Goal: Check status: Check status

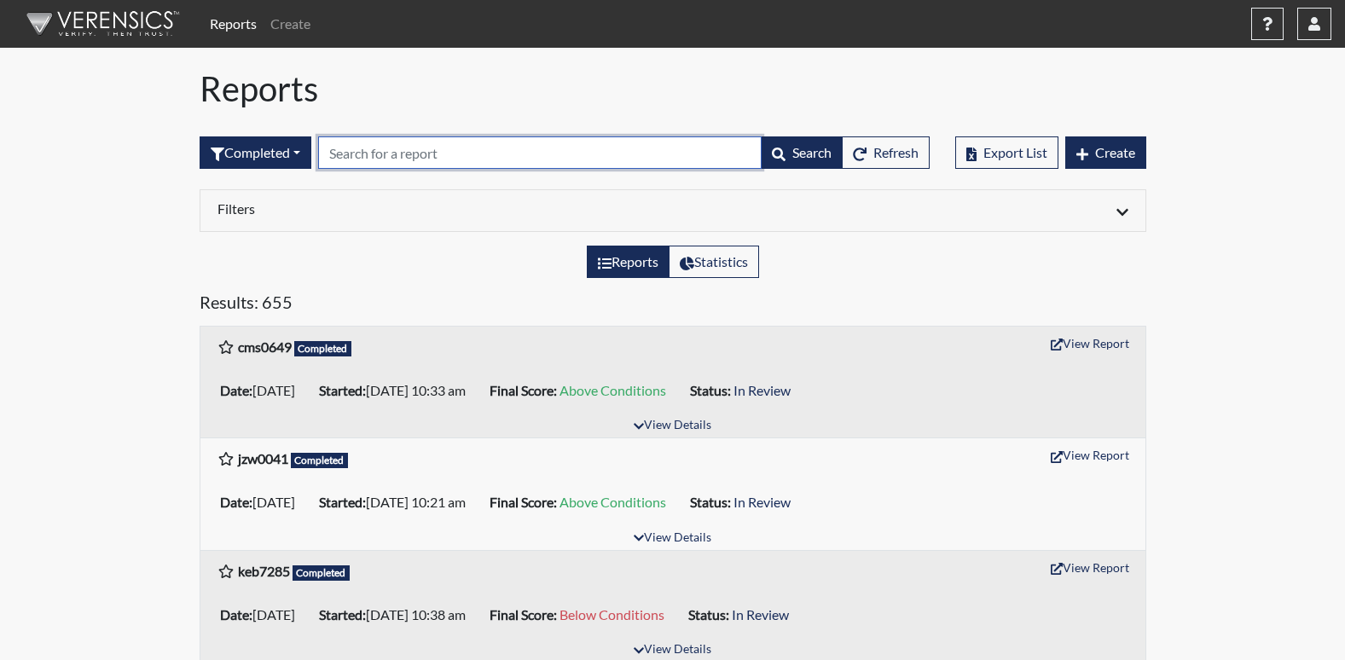
click at [661, 162] on input "text" at bounding box center [539, 152] width 443 height 32
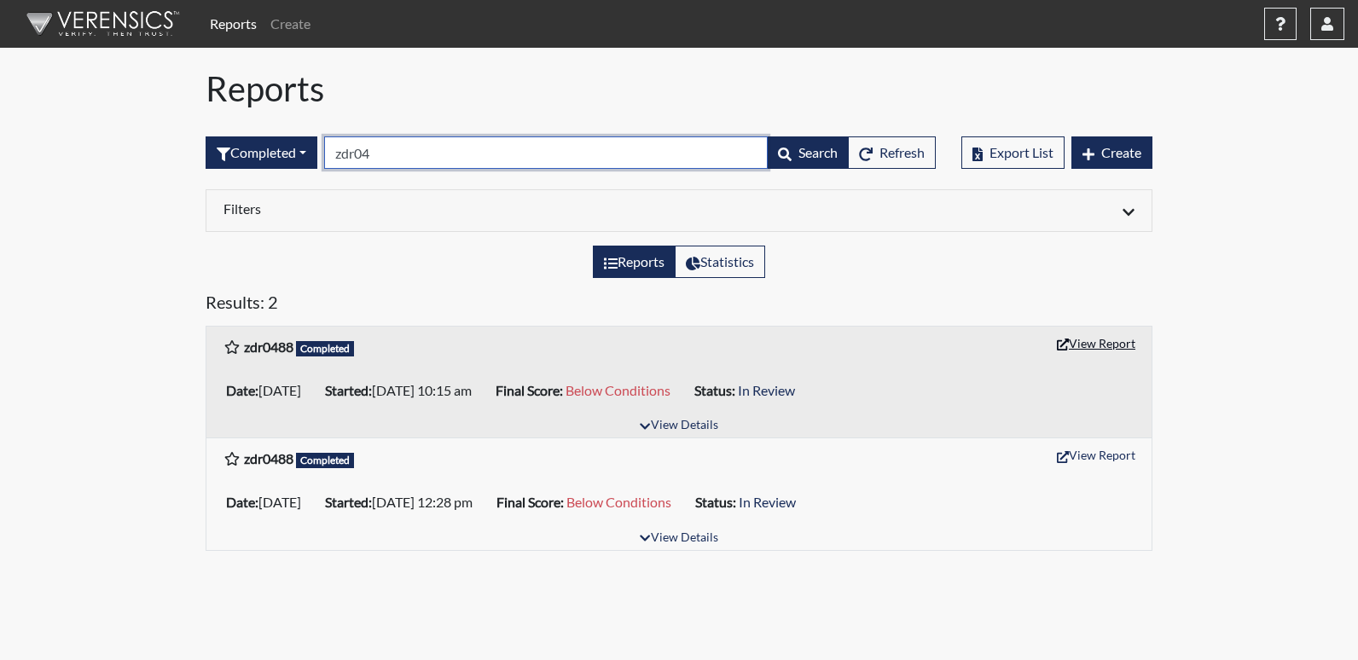
type input "zdr04"
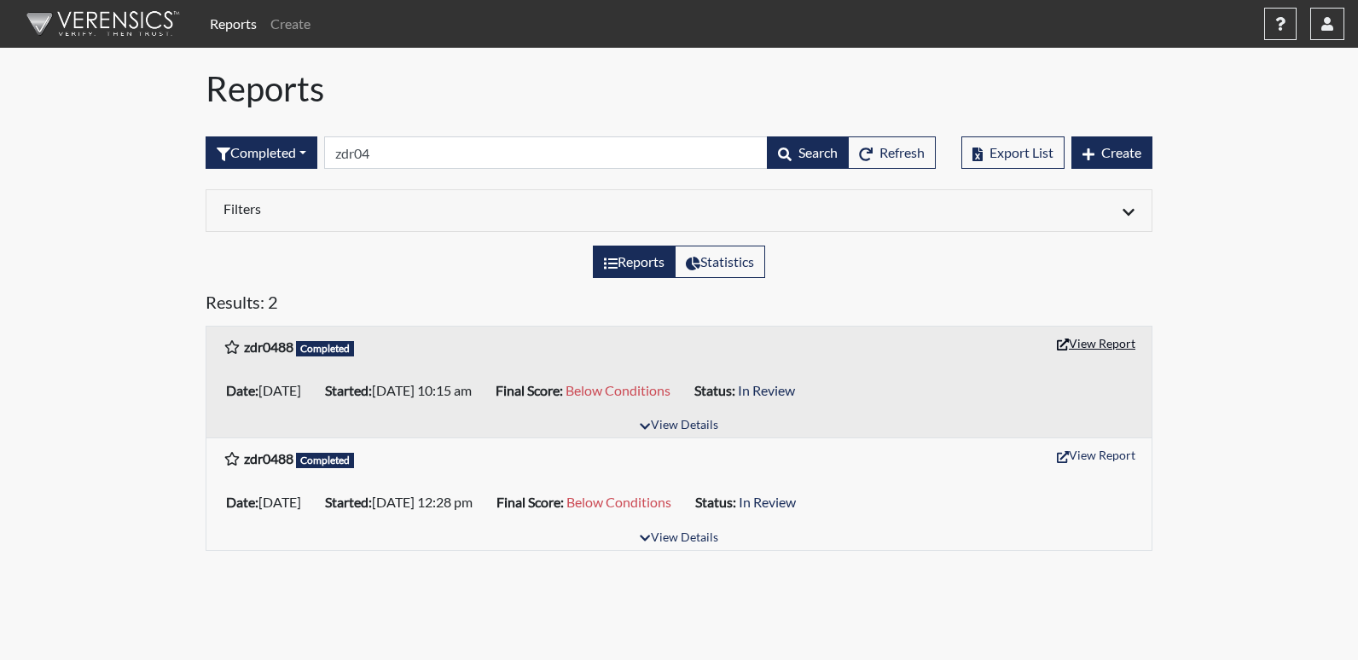
click at [1074, 344] on button "View Report" at bounding box center [1096, 343] width 94 height 26
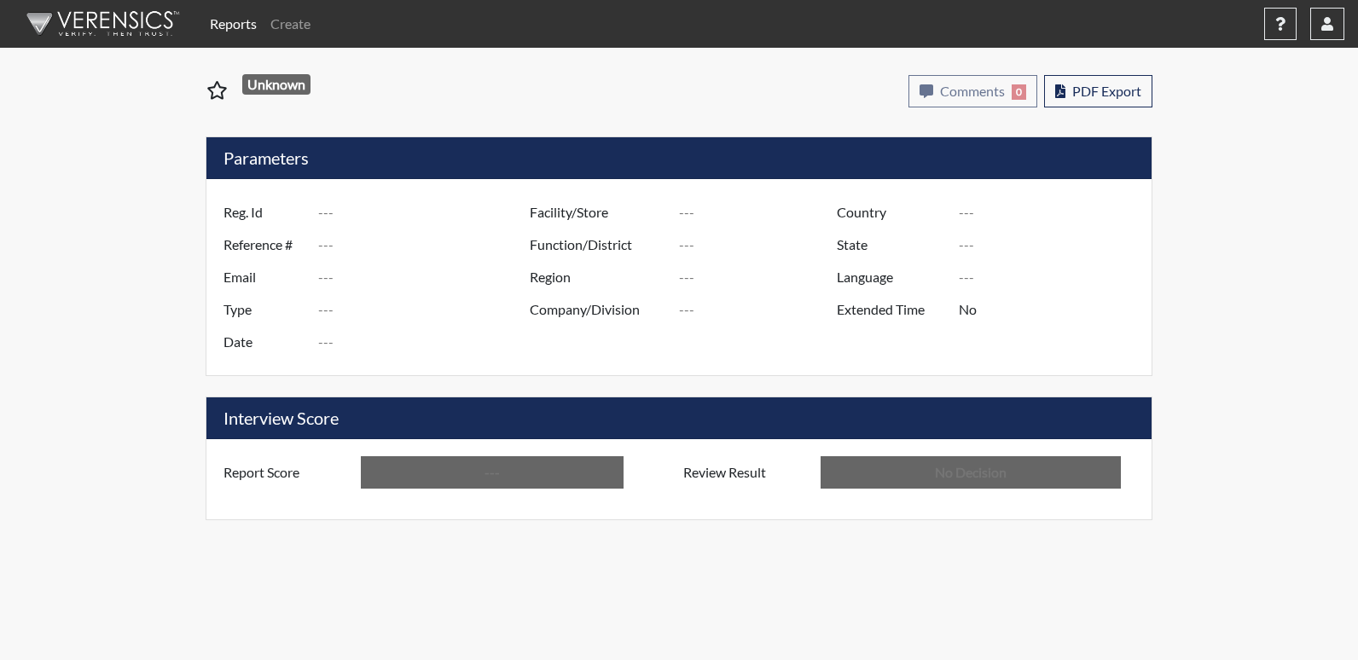
type input "zdr0488"
type input "48935"
type input "---"
type input "Corrections Pre-Employment"
type input "[DATE]"
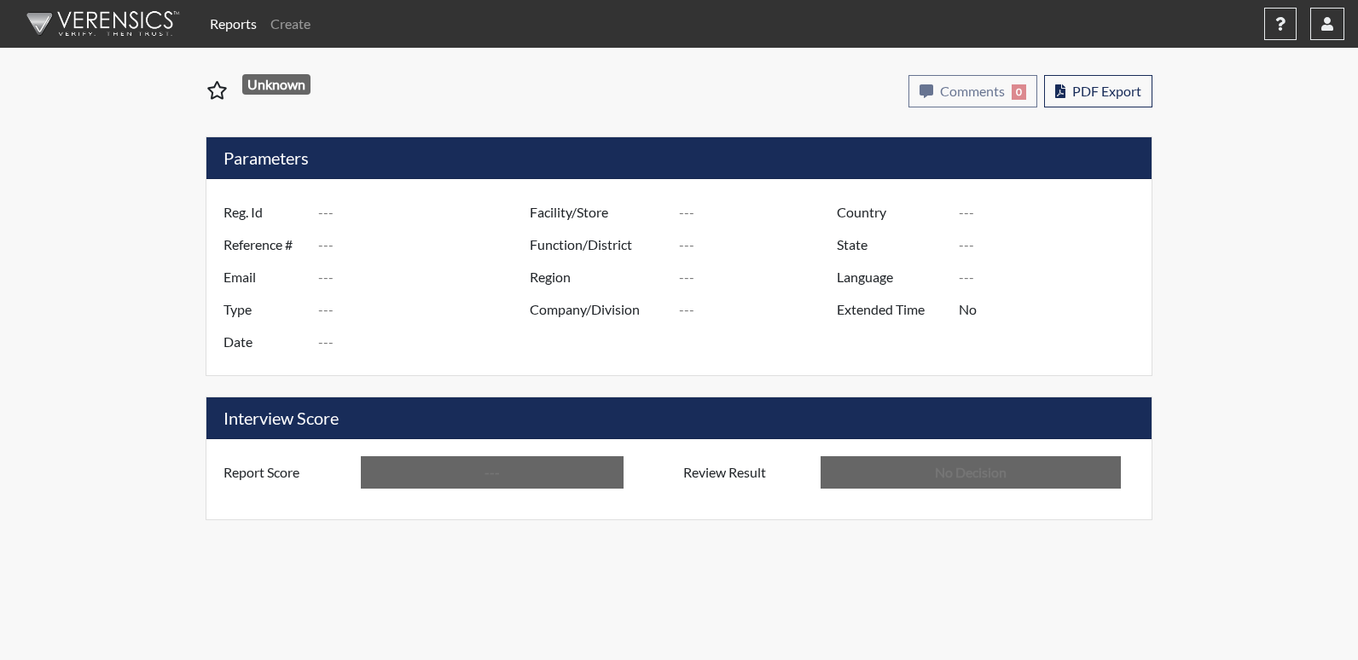
type input "[PERSON_NAME]"
type input "[GEOGRAPHIC_DATA]"
type input "[US_STATE]"
type input "English"
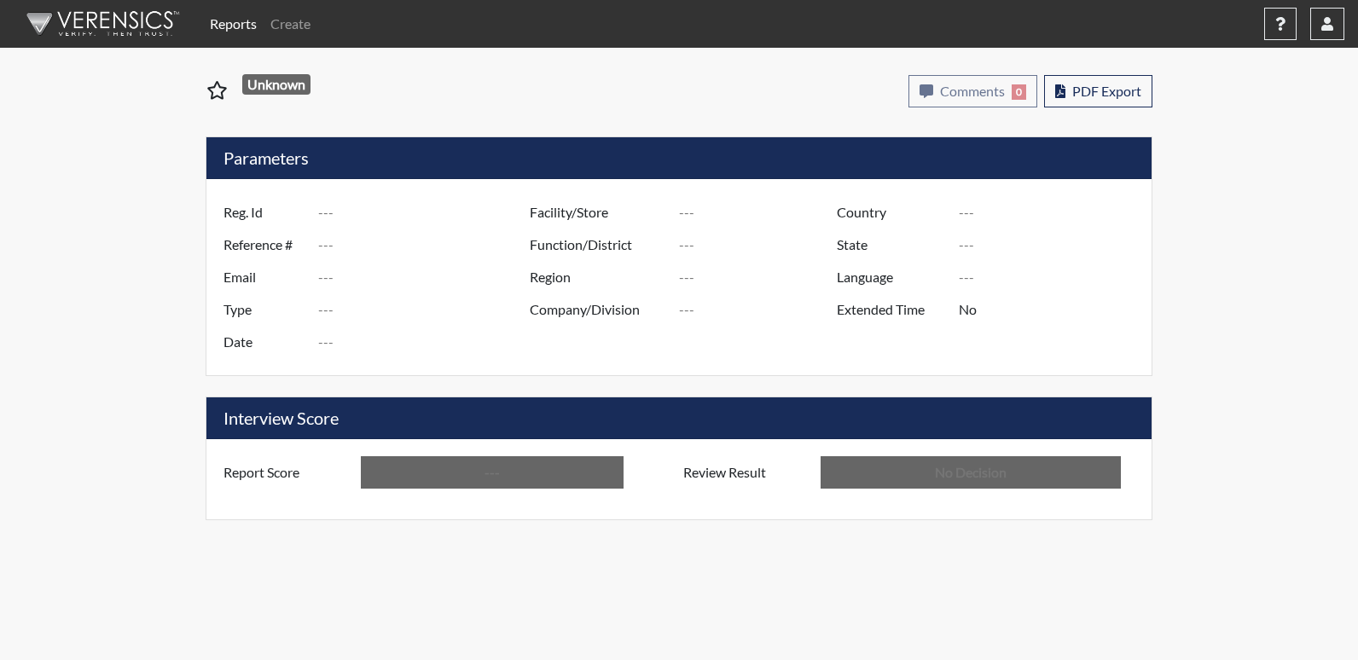
type input "Below Conditions"
type input "In Review"
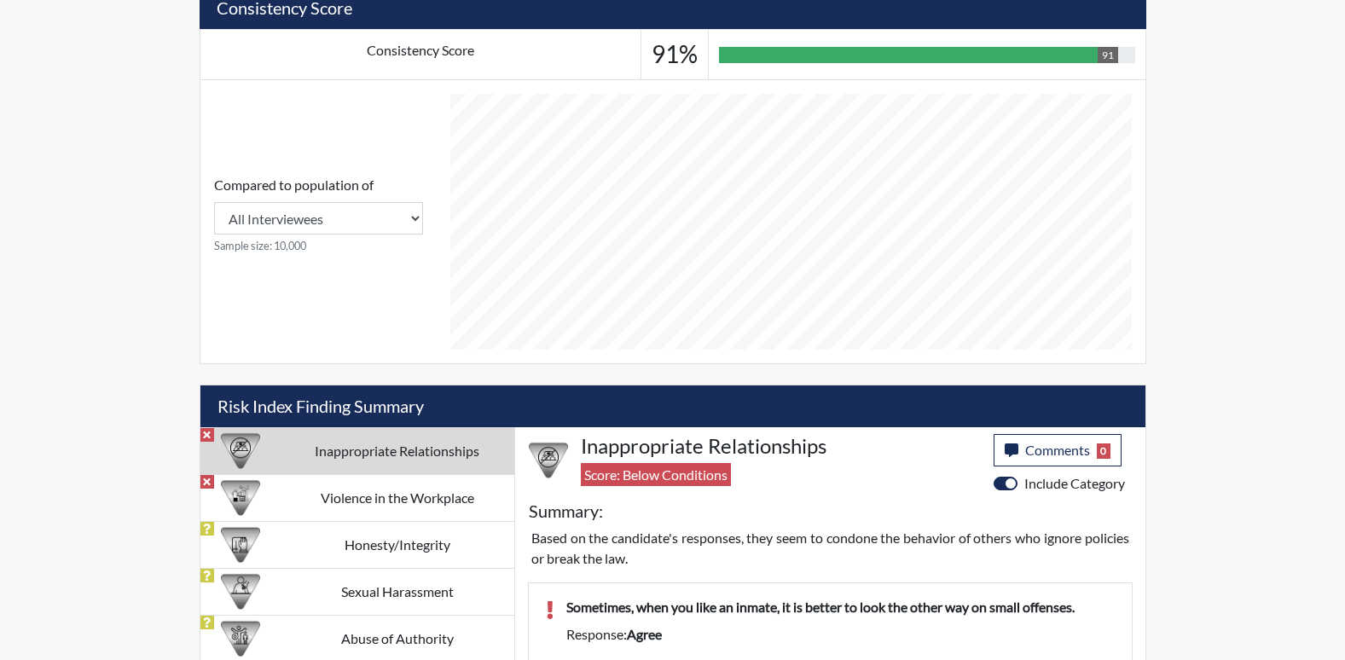
scroll to position [693, 0]
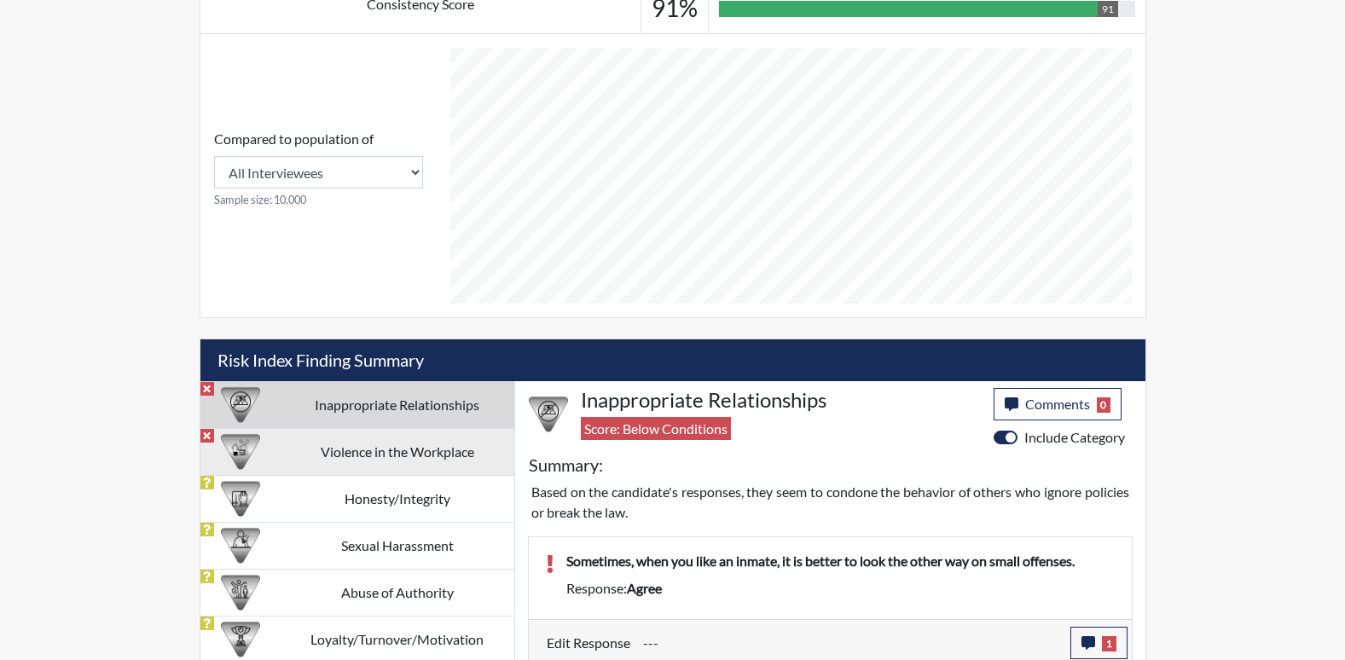
click at [393, 453] on td "Violence in the Workplace" at bounding box center [398, 451] width 234 height 47
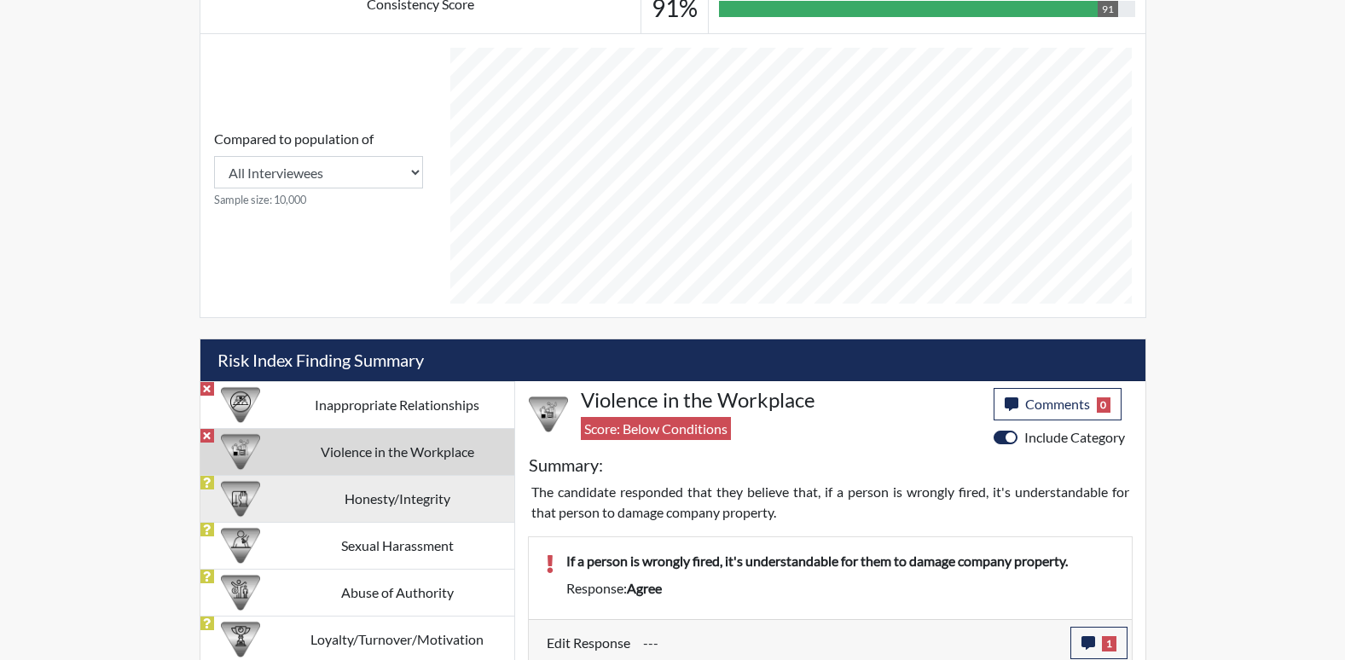
click at [374, 505] on td "Honesty/Integrity" at bounding box center [398, 498] width 234 height 47
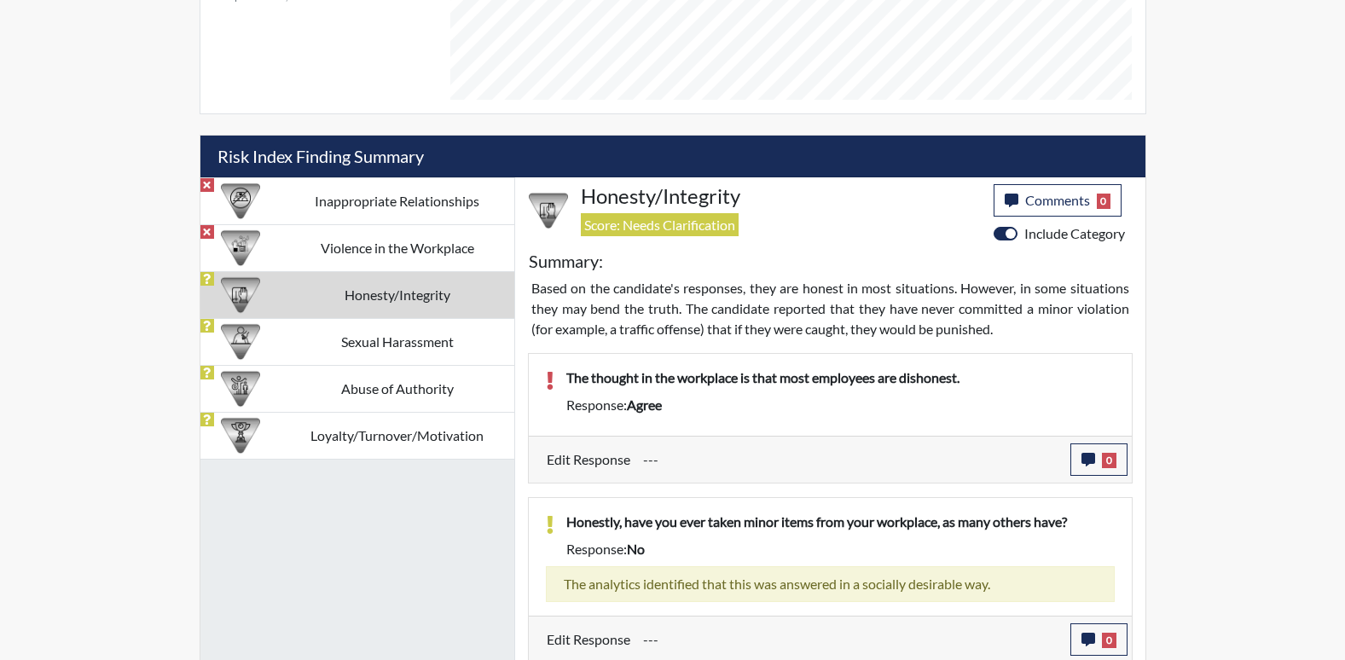
scroll to position [1011, 0]
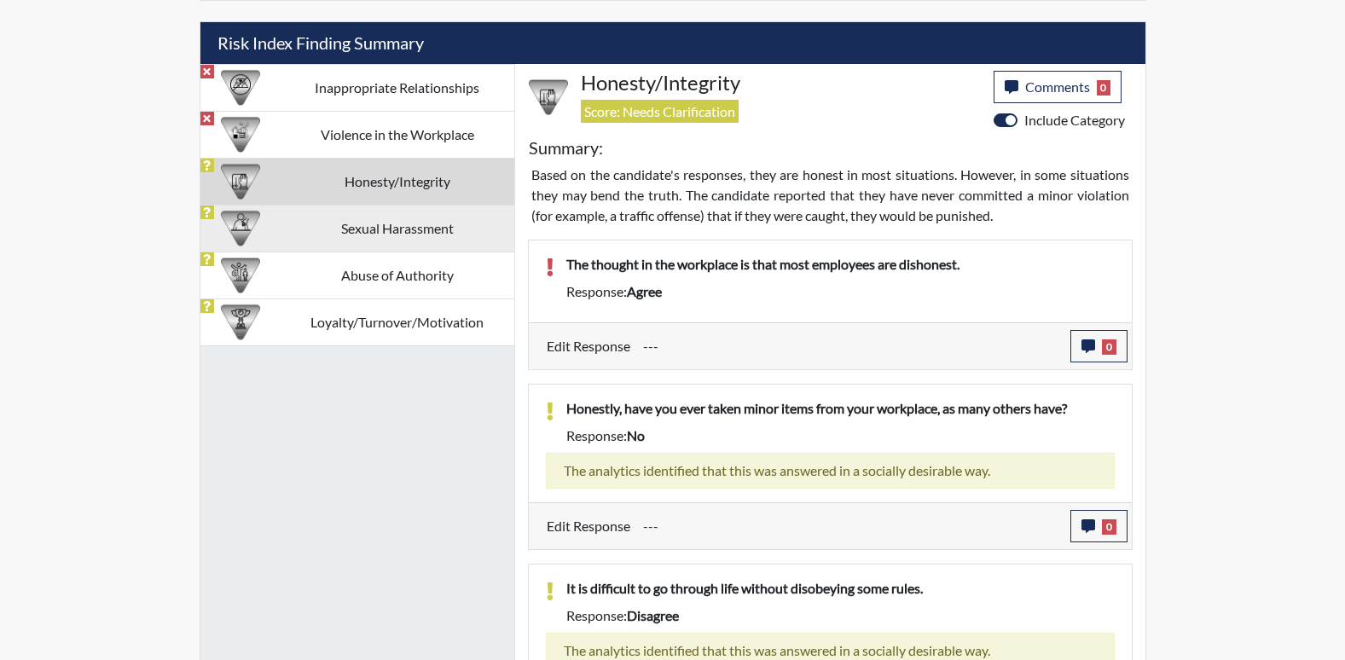
click at [377, 233] on td "Sexual Harassment" at bounding box center [398, 228] width 234 height 47
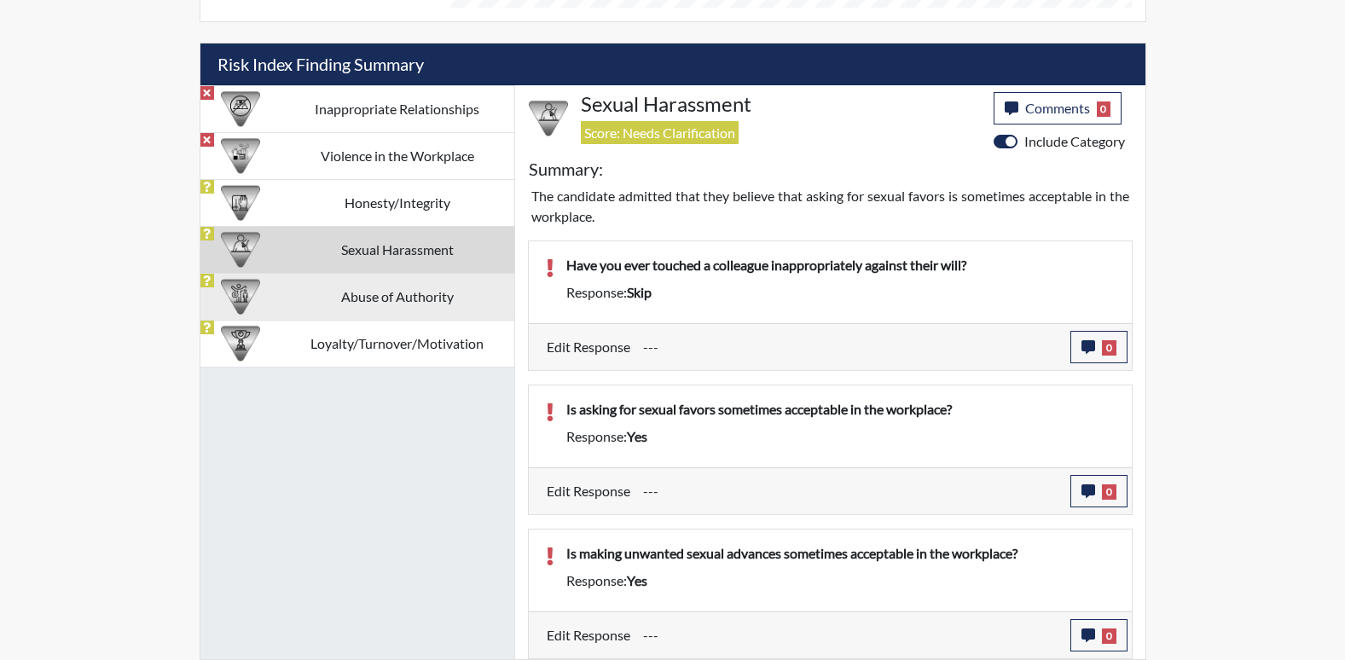
click at [368, 313] on td "Abuse of Authority" at bounding box center [398, 296] width 234 height 47
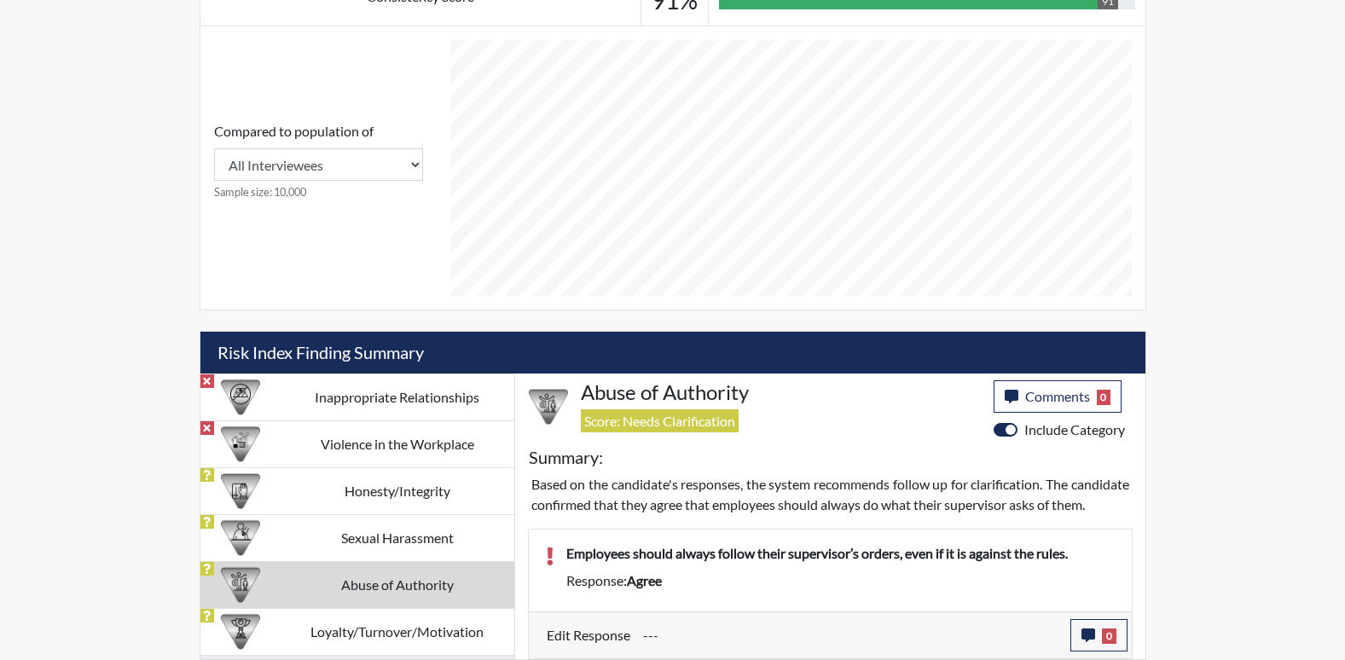
scroll to position [721, 0]
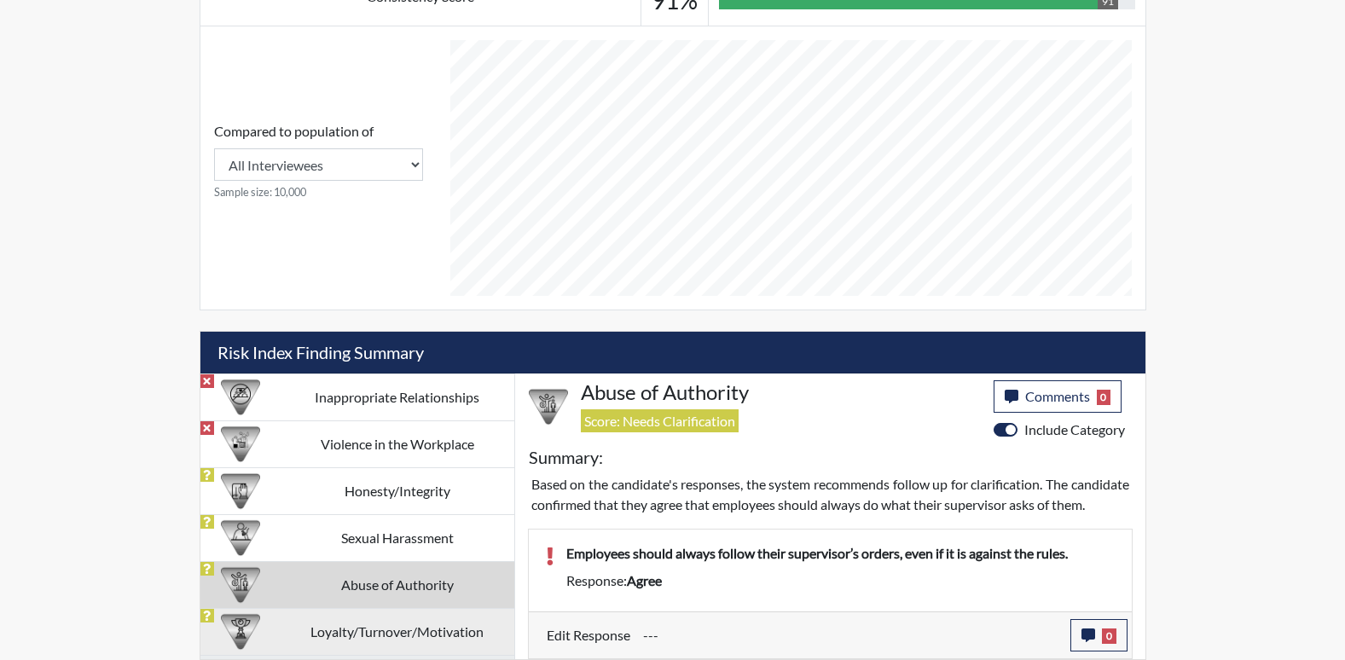
click at [426, 613] on td "Loyalty/Turnover/Motivation" at bounding box center [398, 631] width 234 height 47
